Goal: Task Accomplishment & Management: Complete application form

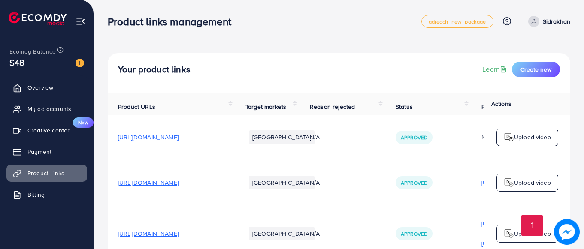
scroll to position [573, 0]
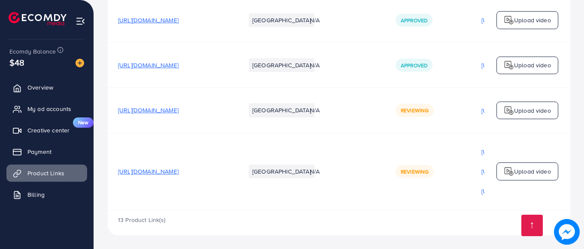
click at [481, 110] on p "[URL][DOMAIN_NAME]" at bounding box center [511, 111] width 60 height 10
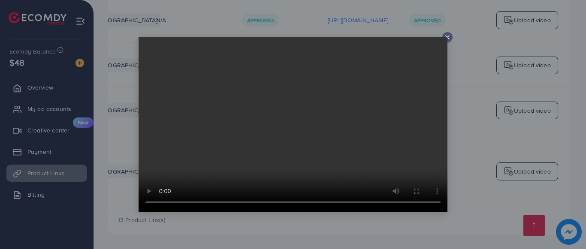
click at [446, 33] on div at bounding box center [447, 37] width 10 height 10
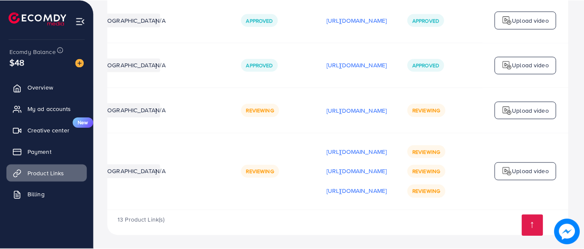
scroll to position [0, 215]
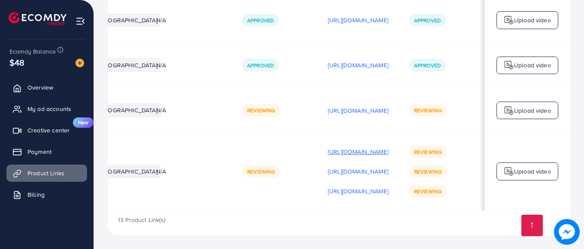
click at [377, 149] on p "[URL][DOMAIN_NAME]" at bounding box center [358, 152] width 60 height 10
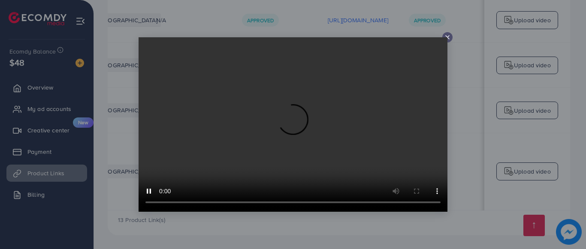
click at [446, 37] on icon at bounding box center [447, 37] width 7 height 7
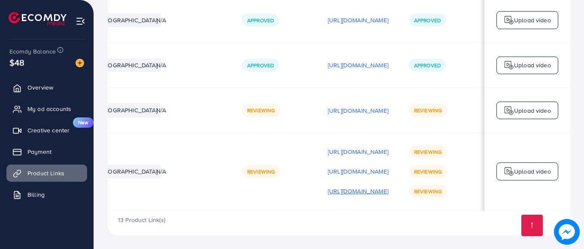
click at [350, 186] on p "[URL][DOMAIN_NAME]" at bounding box center [358, 191] width 60 height 10
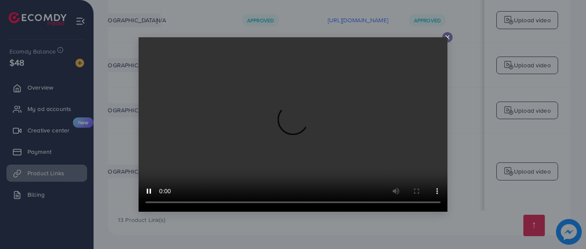
click at [446, 36] on line at bounding box center [447, 37] width 3 height 3
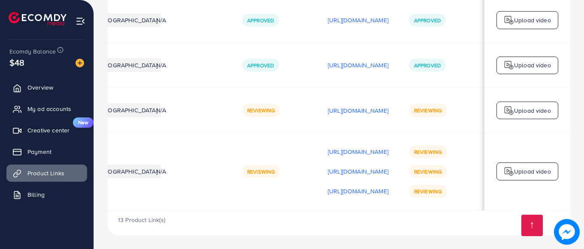
click at [253, 59] on div "Approved" at bounding box center [274, 65] width 65 height 13
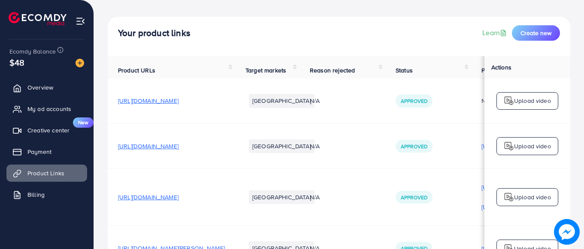
scroll to position [0, 0]
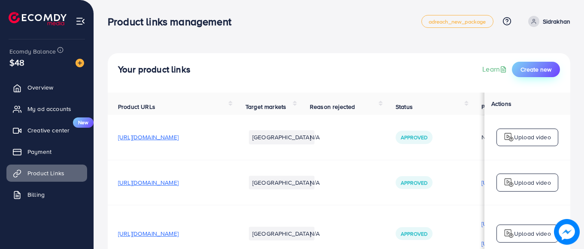
click at [530, 72] on span "Create new" at bounding box center [535, 69] width 31 height 9
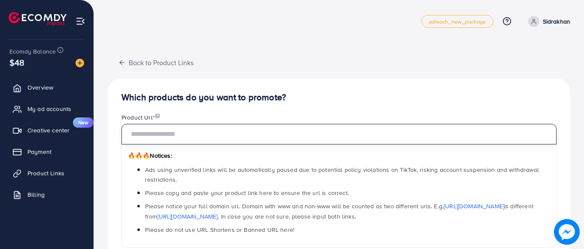
click at [240, 129] on input "text" at bounding box center [338, 134] width 435 height 21
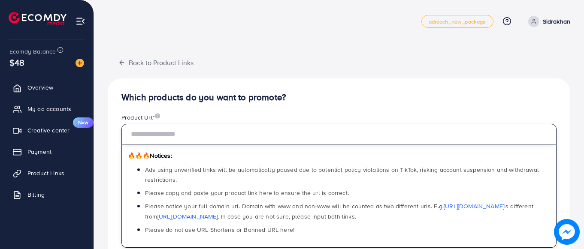
paste input "**********"
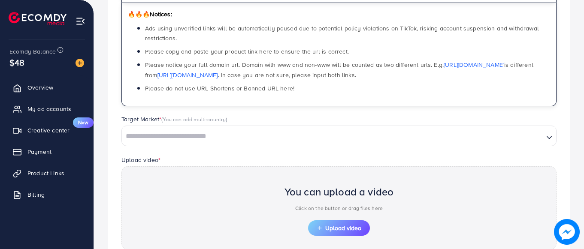
scroll to position [172, 0]
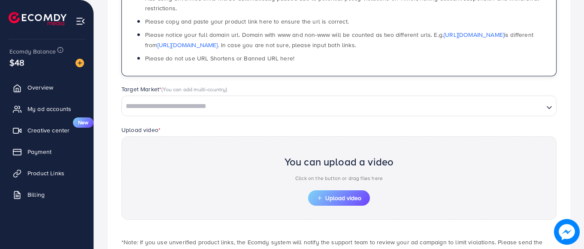
type input "**********"
click at [251, 109] on input "Search for option" at bounding box center [333, 106] width 420 height 13
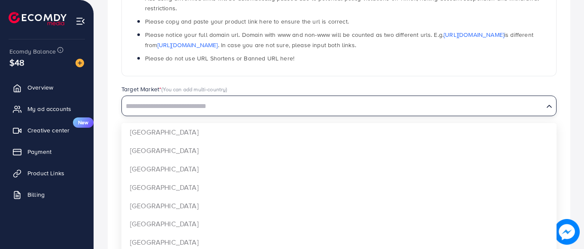
scroll to position [0, 0]
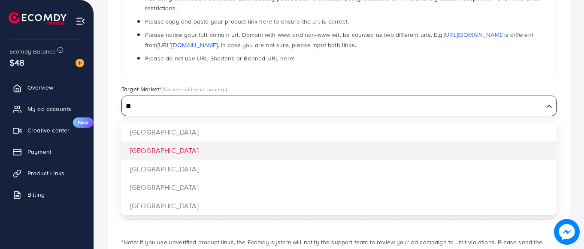
type input "**"
click at [233, 142] on div "**********" at bounding box center [339, 102] width 462 height 390
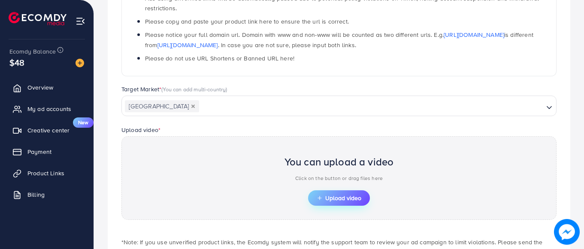
click at [319, 191] on button "Upload video" at bounding box center [339, 197] width 62 height 15
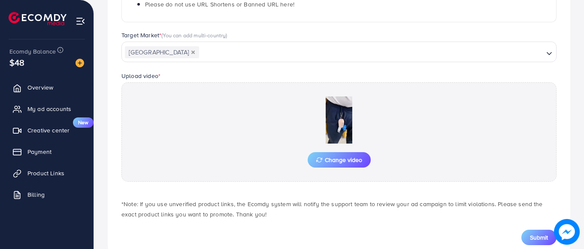
scroll to position [249, 0]
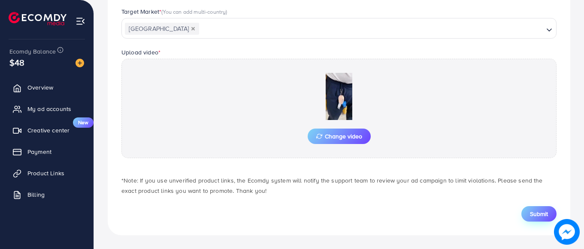
click at [534, 214] on span "Submit" at bounding box center [539, 214] width 18 height 9
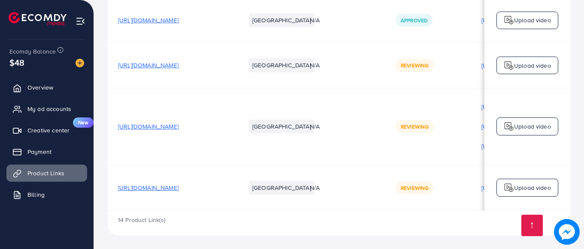
scroll to position [0, 217]
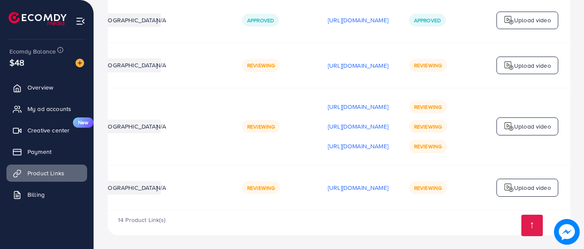
click at [232, 208] on td "Reviewing" at bounding box center [275, 187] width 86 height 45
click at [521, 186] on p "Upload video" at bounding box center [532, 188] width 37 height 10
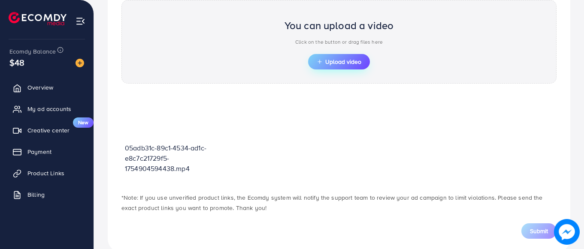
click at [357, 60] on span "Upload video" at bounding box center [339, 62] width 45 height 6
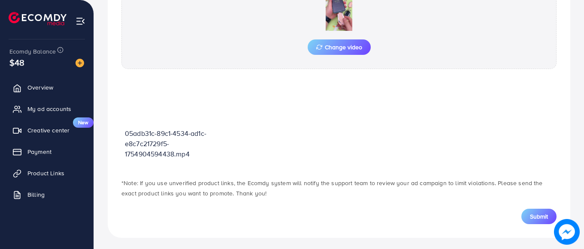
scroll to position [341, 0]
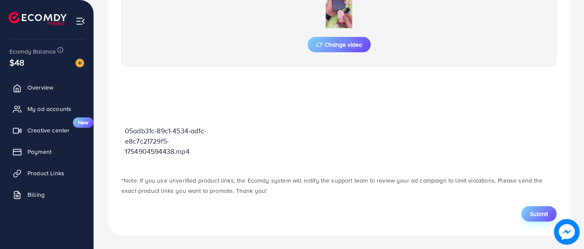
click at [534, 218] on span "Submit" at bounding box center [539, 214] width 18 height 9
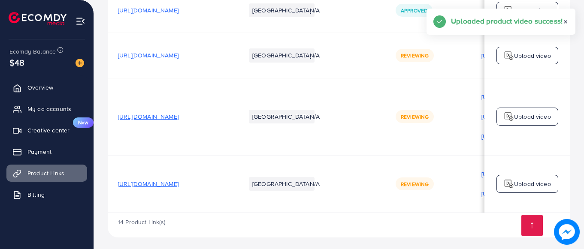
scroll to position [630, 0]
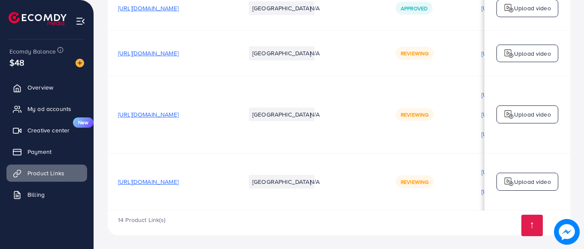
click at [443, 207] on td "Reviewing" at bounding box center [428, 181] width 86 height 57
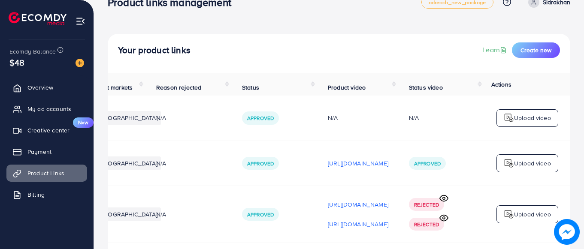
scroll to position [8, 0]
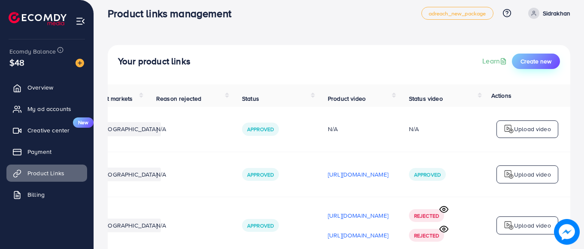
click at [534, 62] on span "Create new" at bounding box center [535, 61] width 31 height 9
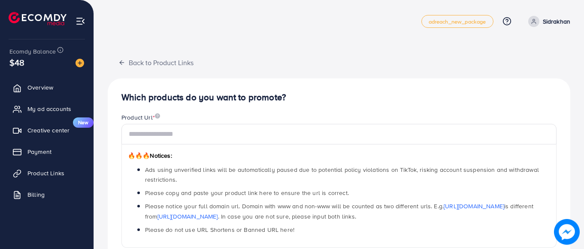
click at [218, 121] on div "Product Url *" at bounding box center [338, 118] width 435 height 11
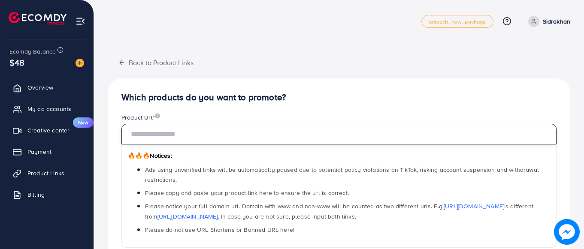
click at [218, 130] on input "text" at bounding box center [338, 134] width 435 height 21
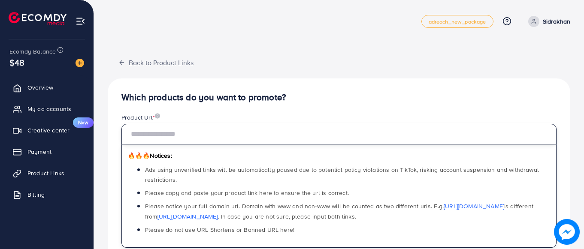
paste input "**********"
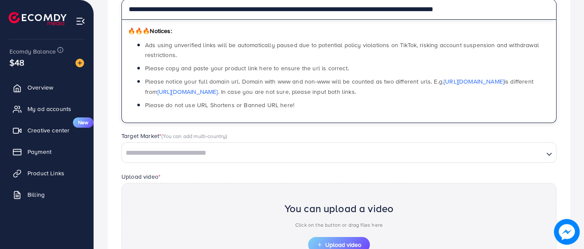
scroll to position [136, 0]
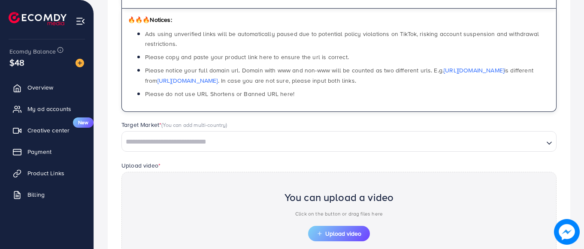
type input "**********"
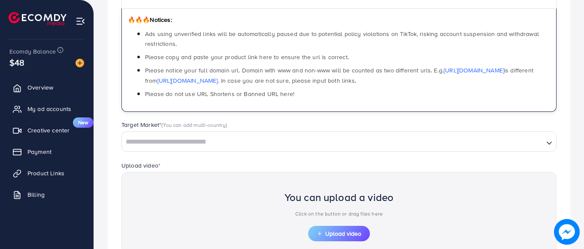
click at [265, 141] on input "Search for option" at bounding box center [333, 142] width 420 height 13
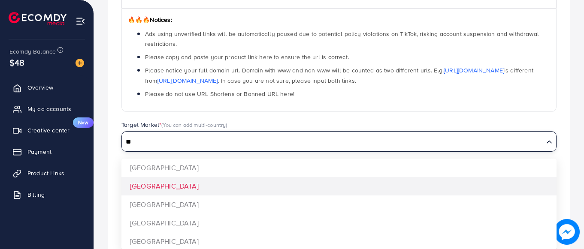
type input "**"
click at [238, 190] on div "**********" at bounding box center [339, 138] width 462 height 390
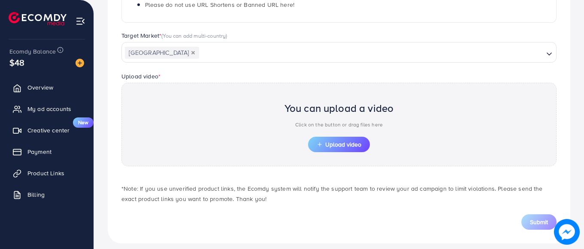
scroll to position [233, 0]
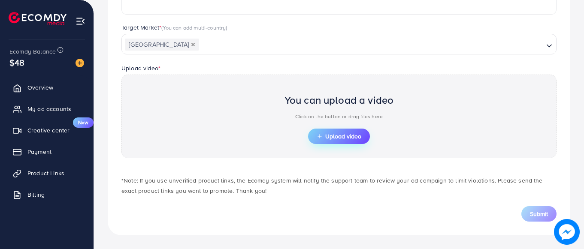
click at [338, 137] on span "Upload video" at bounding box center [339, 136] width 45 height 6
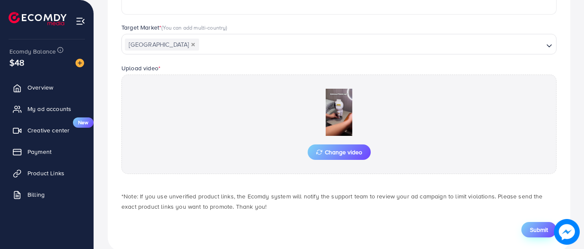
click at [534, 232] on span "Submit" at bounding box center [539, 230] width 18 height 9
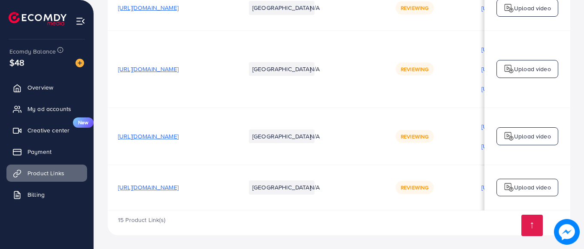
scroll to position [0, 217]
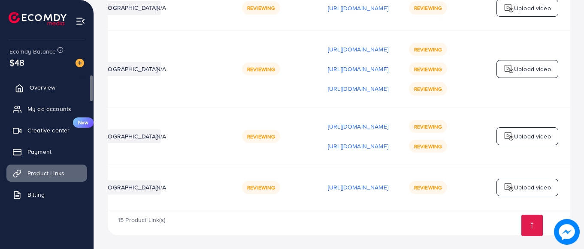
click at [66, 90] on link "Overview" at bounding box center [46, 87] width 81 height 17
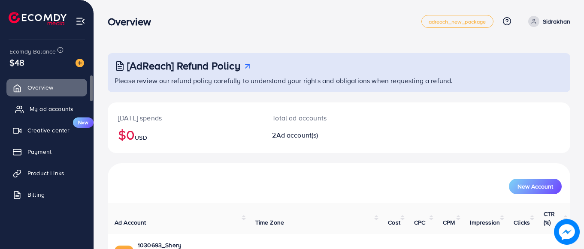
click at [51, 107] on span "My ad accounts" at bounding box center [52, 109] width 44 height 9
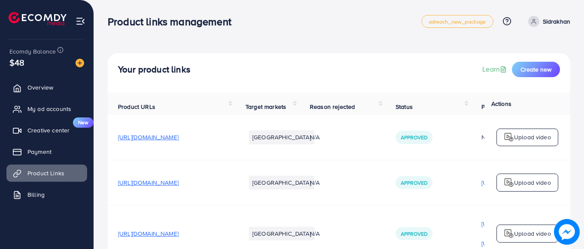
scroll to position [308, 0]
